Goal: Transaction & Acquisition: Purchase product/service

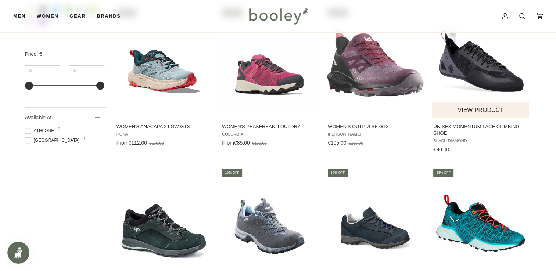
scroll to position [505, 0]
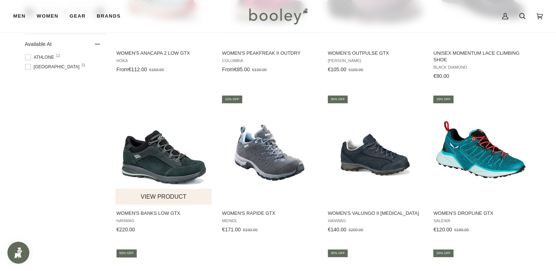
click at [169, 168] on img "Women's Banks Low GTX" at bounding box center [163, 149] width 97 height 97
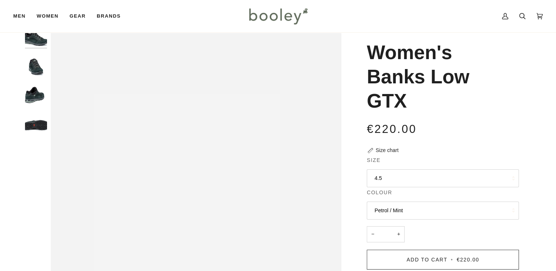
scroll to position [28, 0]
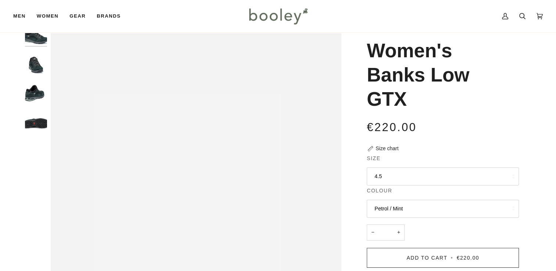
click at [432, 179] on button "4.5" at bounding box center [443, 177] width 152 height 18
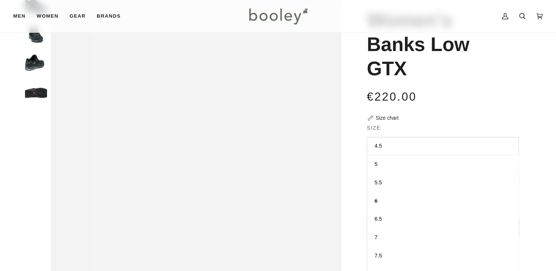
scroll to position [139, 0]
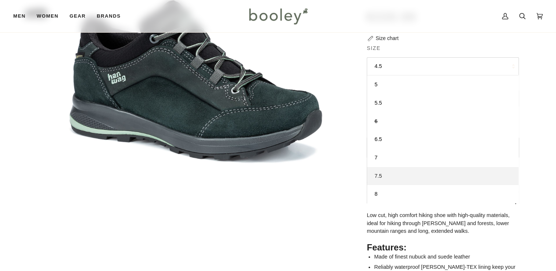
click at [397, 177] on link "7.5" at bounding box center [442, 176] width 151 height 18
